Goal: Task Accomplishment & Management: Manage account settings

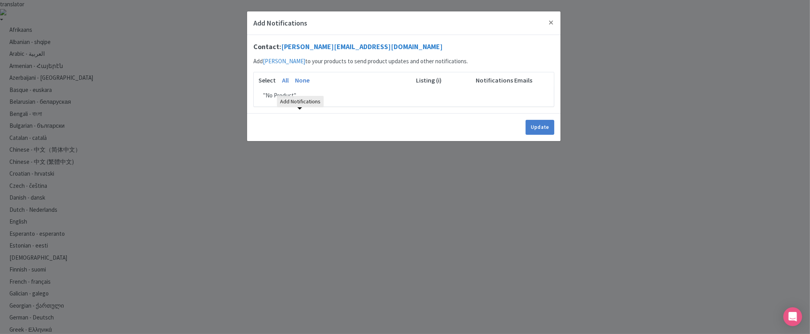
click at [381, 158] on div "Add Notifications Contact: g.muenzmay@hbxgroup.com Add Greg Muenzmay to your pr…" at bounding box center [405, 167] width 810 height 334
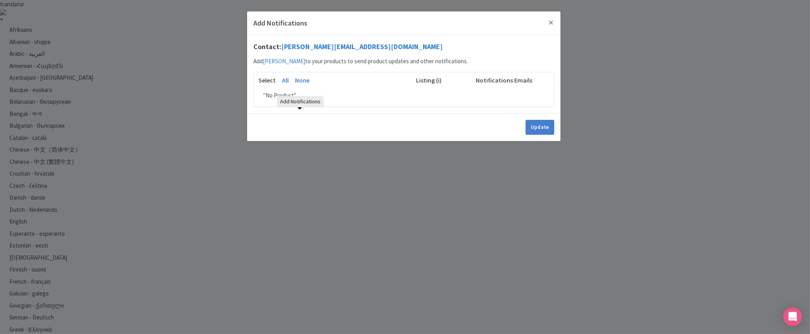
click at [380, 202] on div "Add Notifications Contact: g.muenzmay@hbxgroup.com Add Greg Muenzmay to your pr…" at bounding box center [405, 167] width 810 height 334
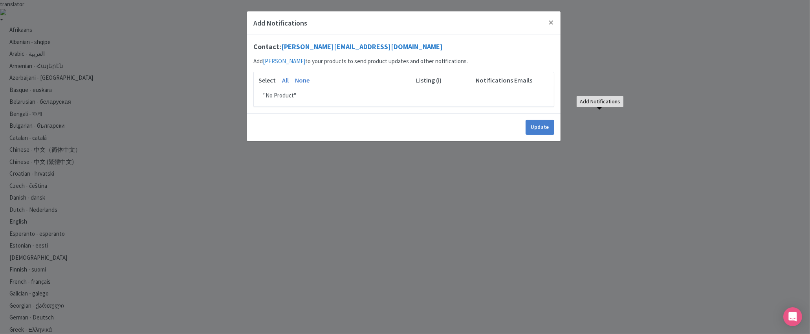
click at [484, 173] on div "Add Notifications Contact: g.muenzmay@hbxgroup.com Add Greg Muenzmay to your pr…" at bounding box center [405, 167] width 810 height 334
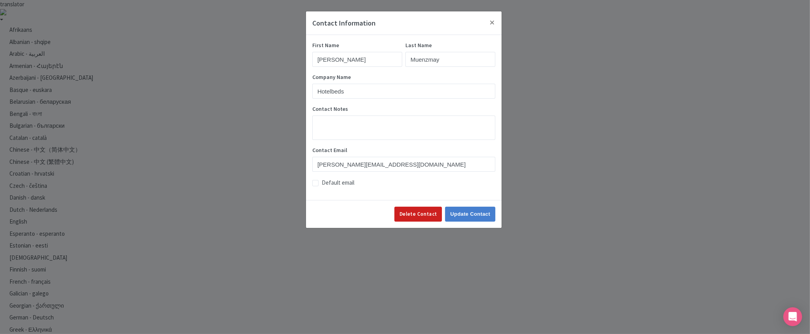
click at [615, 123] on div "Contact Information First Name Greg Last Name Muenzmay Company Name Hotelbeds C…" at bounding box center [405, 167] width 810 height 334
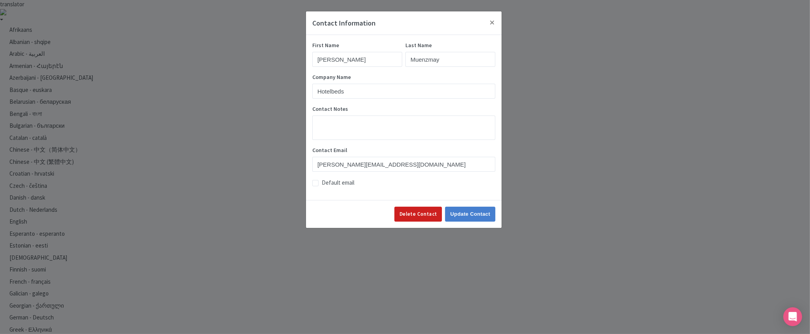
click at [599, 128] on div "Contact Information First Name Greg Last Name Muenzmay Company Name Hotelbeds C…" at bounding box center [405, 167] width 810 height 334
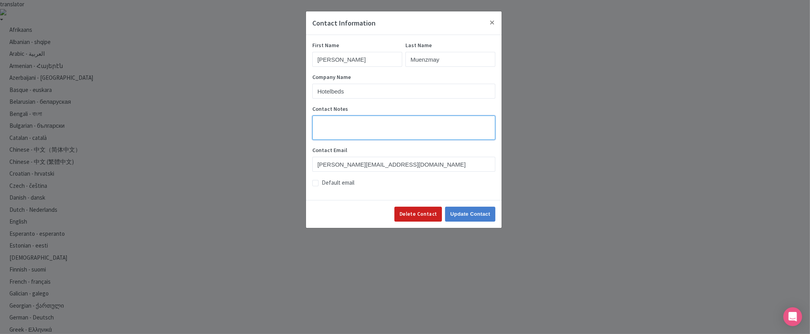
click at [384, 124] on textarea "Contact Notes" at bounding box center [403, 127] width 183 height 24
click at [744, 121] on div "Contact Information First Name Greg Last Name Muenzmay Company Name Hotelbeds C…" at bounding box center [405, 167] width 810 height 334
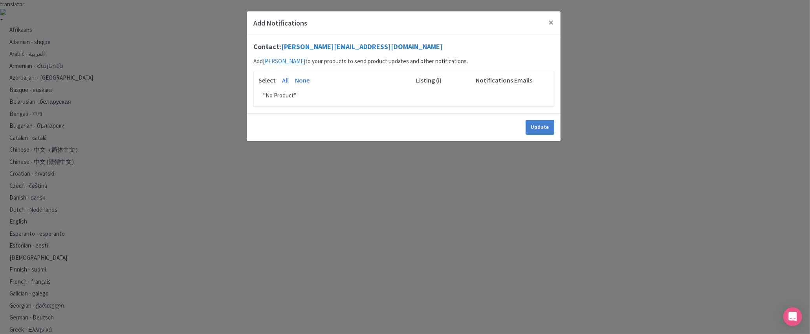
click at [326, 86] on div "Select All None" at bounding box center [329, 83] width 150 height 16
click at [287, 80] on link "All" at bounding box center [285, 79] width 7 height 9
click at [297, 80] on link "None" at bounding box center [302, 79] width 15 height 9
click at [362, 90] on div "Select All None" at bounding box center [329, 83] width 150 height 16
click at [547, 23] on button "Close" at bounding box center [551, 22] width 19 height 22
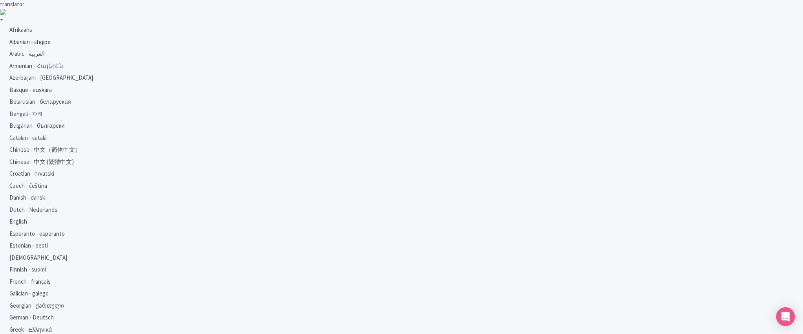
type trix-editor "<div>Experience LA’s most exclusive enclaves, [PERSON_NAME][GEOGRAPHIC_DATA] an…"
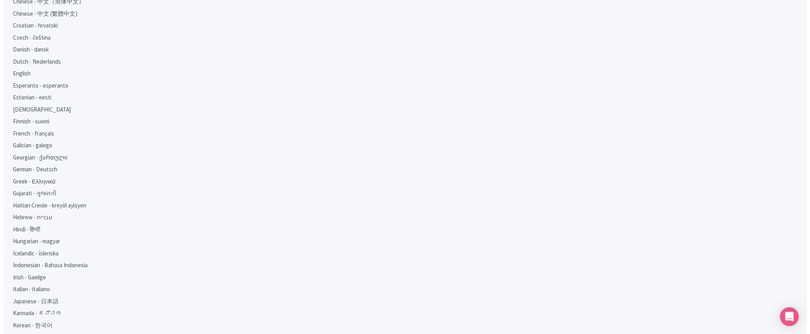
scroll to position [99, 0]
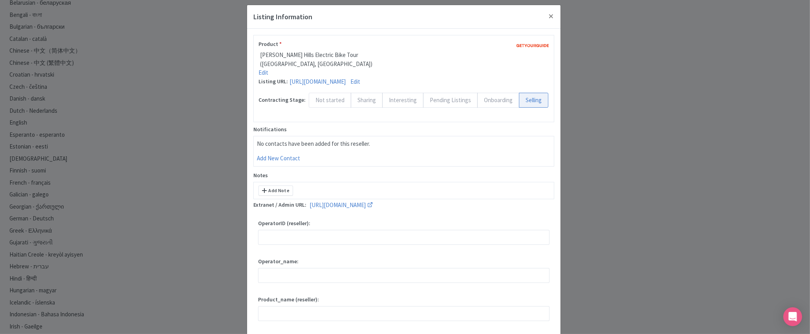
scroll to position [4, 0]
click at [717, 189] on div "Listing Information Product * Beverly Hills Electric Bike Tour (Los Angeles, CA…" at bounding box center [405, 167] width 810 height 334
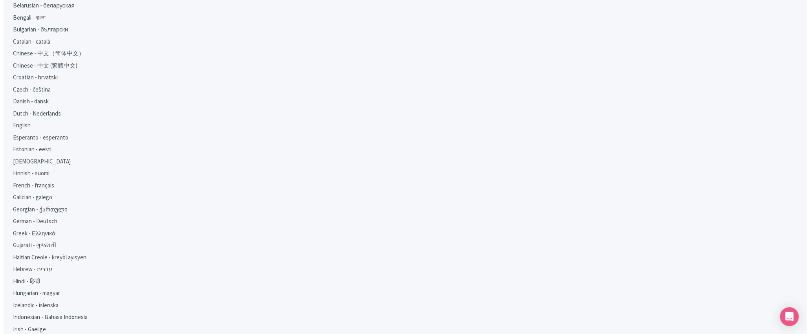
scroll to position [97, 0]
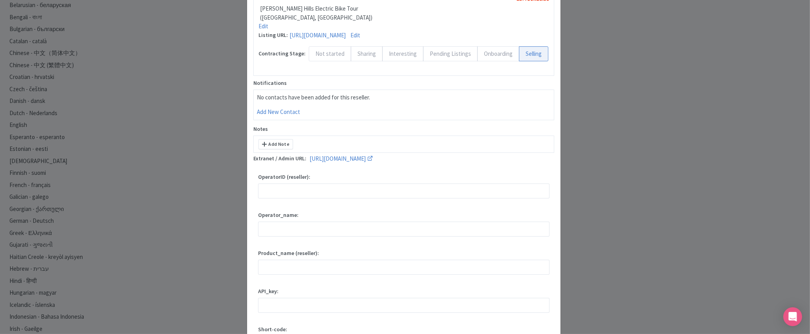
scroll to position [148, 0]
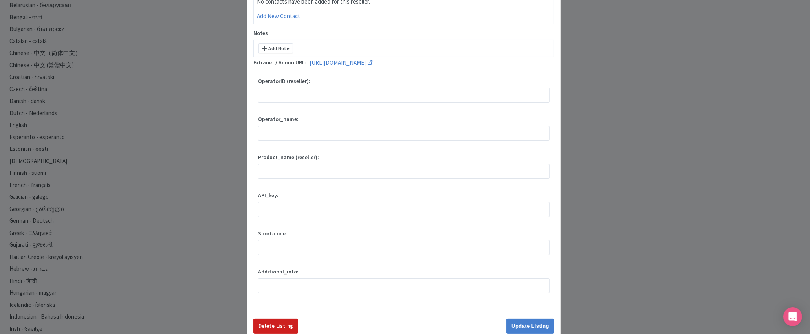
click at [627, 154] on div "Listing Information Product * Beverly Hills Electric Bike Tour (Los Angeles, CA…" at bounding box center [405, 167] width 810 height 334
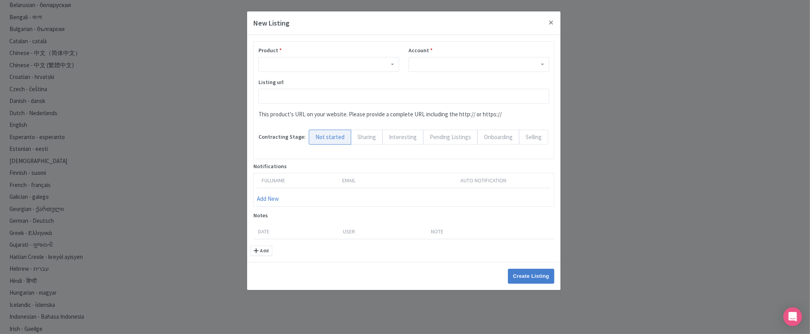
click at [461, 61] on div at bounding box center [478, 64] width 141 height 15
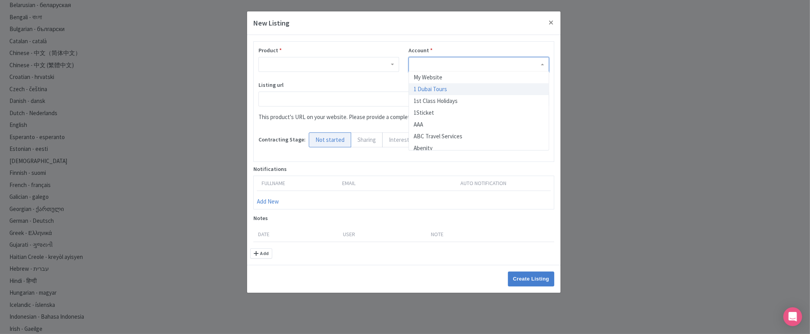
click at [663, 113] on div "New Listing Product * Account * My Website 1 Dubai Tours 1st Class Holidays 1St…" at bounding box center [405, 167] width 810 height 334
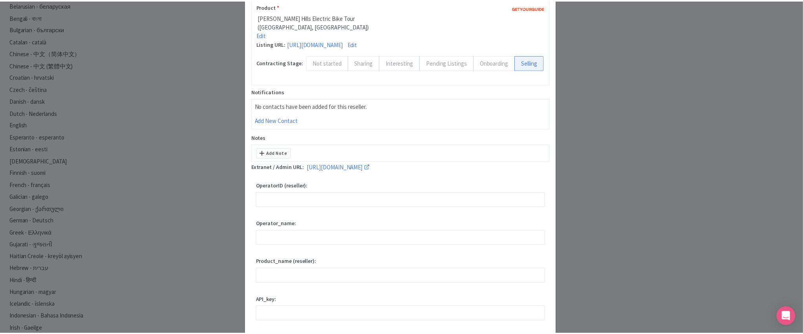
scroll to position [0, 0]
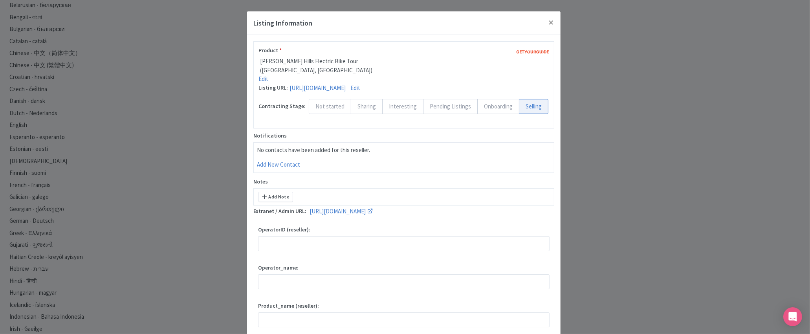
click at [586, 162] on div "Listing Information Product * Beverly Hills Electric Bike Tour (Los Angeles, CA…" at bounding box center [405, 167] width 810 height 334
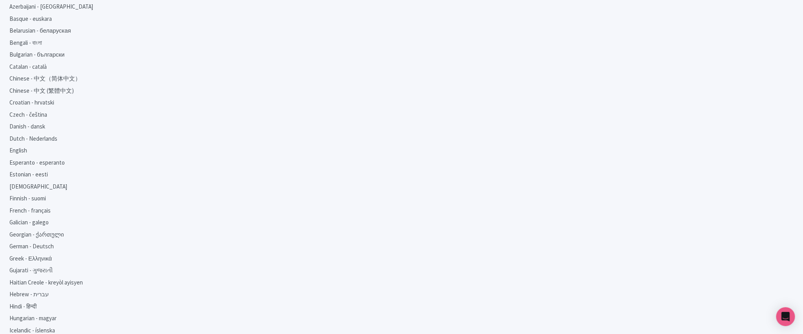
scroll to position [73, 0]
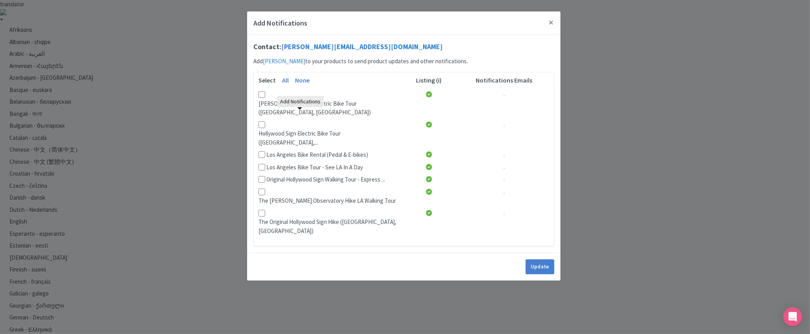
click at [352, 253] on div "Update" at bounding box center [403, 267] width 313 height 28
click at [326, 254] on div "Add Notifications Contact: [PERSON_NAME][EMAIL_ADDRESS][DOMAIN_NAME] Add [PERSO…" at bounding box center [405, 167] width 810 height 334
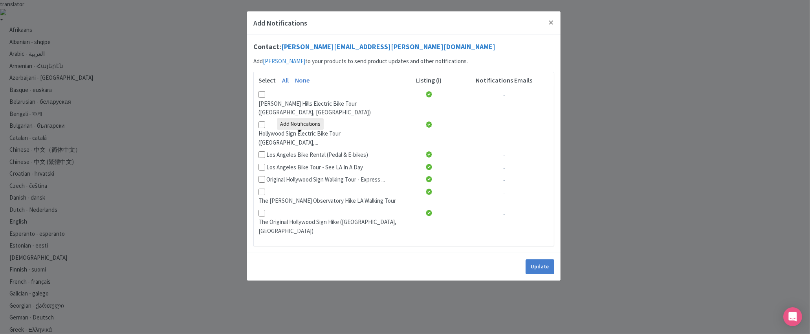
click at [424, 309] on div "Add Notifications Contact: [PERSON_NAME][EMAIL_ADDRESS][PERSON_NAME][DOMAIN_NAM…" at bounding box center [405, 167] width 810 height 334
